Goal: Find specific page/section: Find specific page/section

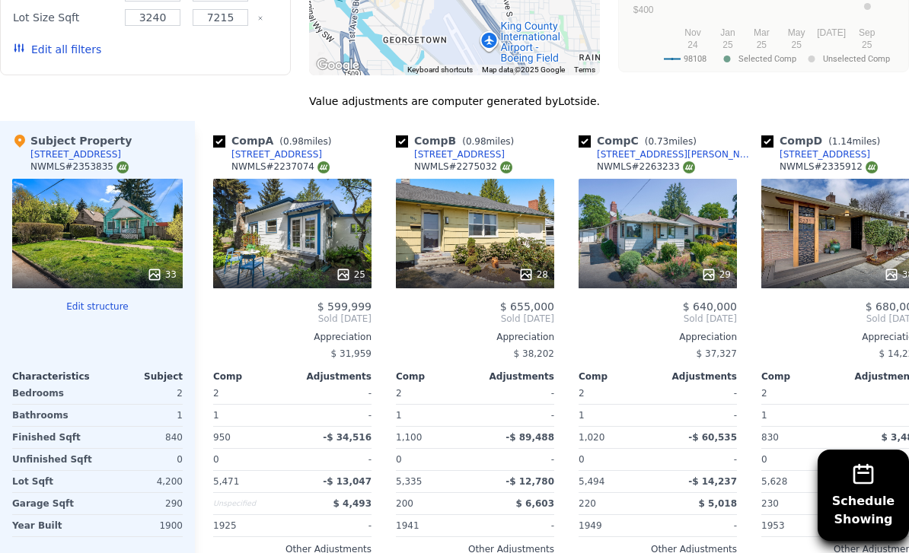
scroll to position [1464, 0]
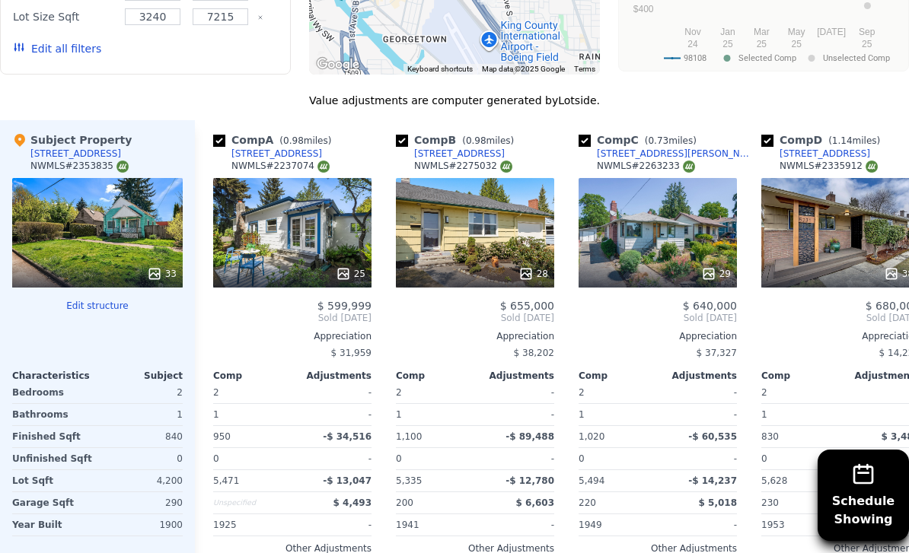
click at [138, 215] on div "33" at bounding box center [97, 233] width 170 height 110
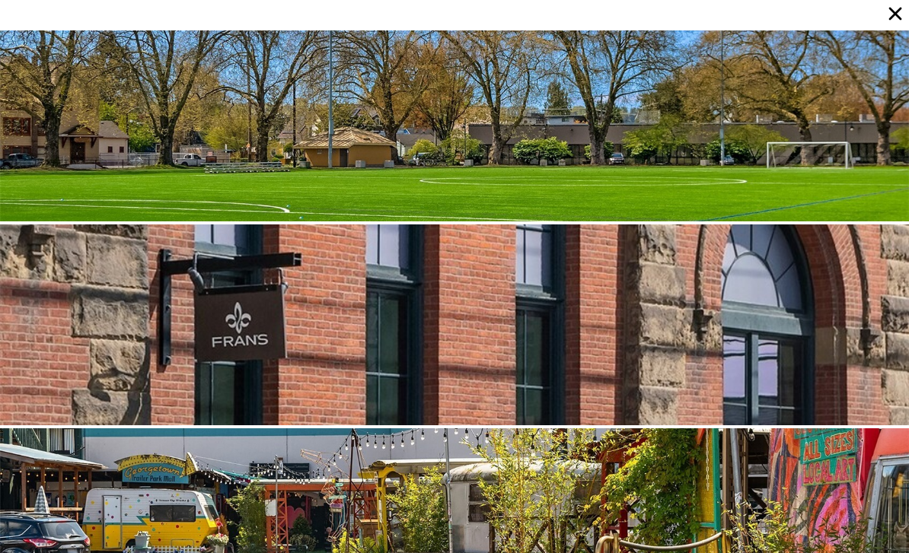
scroll to position [0, 0]
click at [899, 12] on icon at bounding box center [894, 13] width 21 height 21
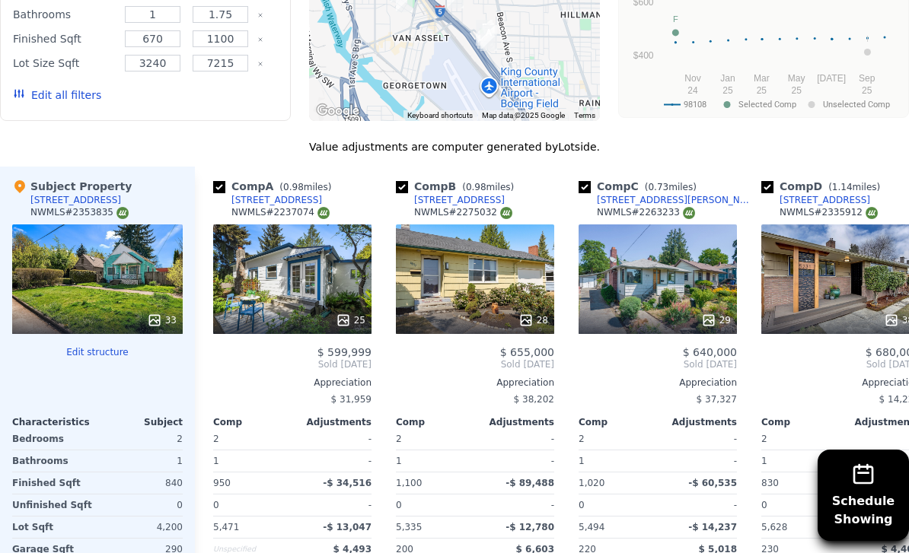
scroll to position [1417, 0]
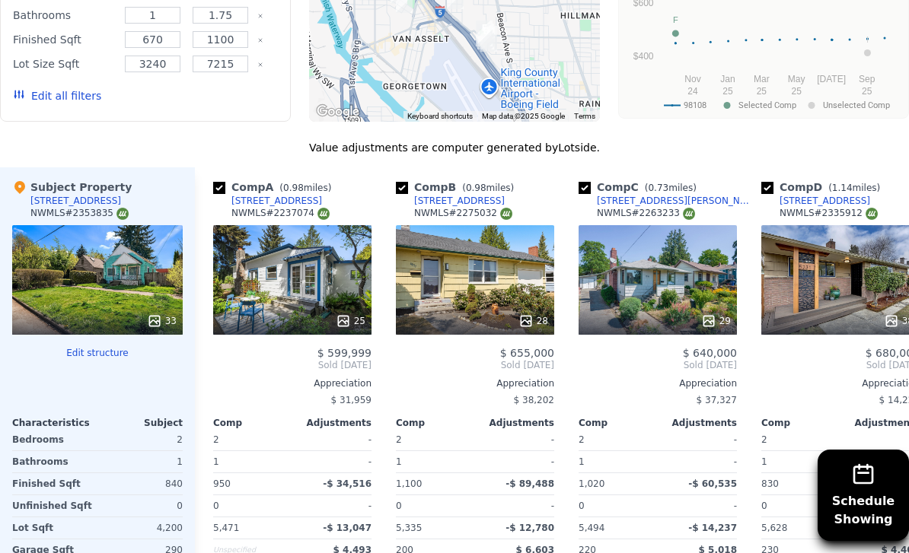
drag, startPoint x: 112, startPoint y: 212, endPoint x: 72, endPoint y: 210, distance: 39.6
click at [72, 210] on div "NWMLS # 2353835" at bounding box center [79, 213] width 98 height 13
copy div "2353835"
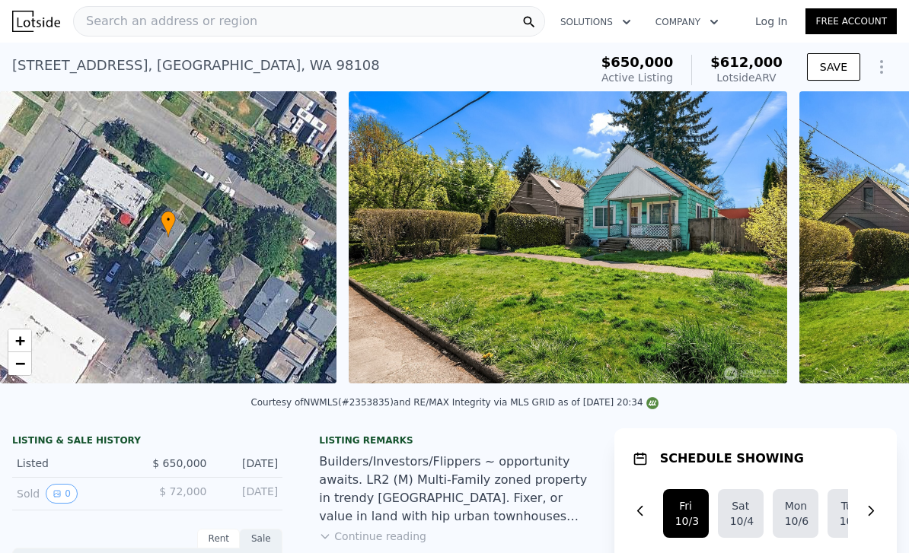
scroll to position [0, 0]
click at [304, 21] on div "Search an address or region" at bounding box center [309, 21] width 472 height 30
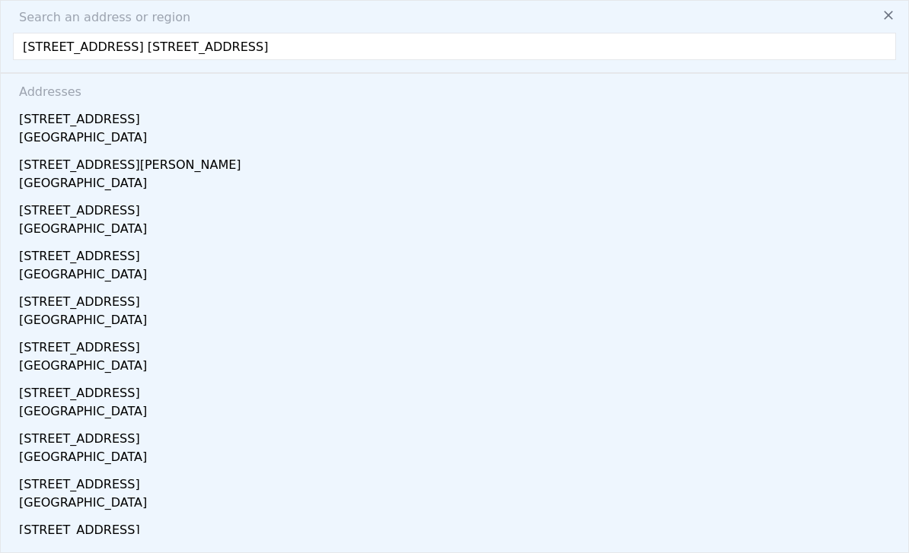
drag, startPoint x: 465, startPoint y: 43, endPoint x: 250, endPoint y: 43, distance: 215.4
click at [250, 43] on input "8109 50th Ave S Seattle, WA 98118 8109 50th Ave S Seattle, WA 98118" at bounding box center [454, 46] width 883 height 27
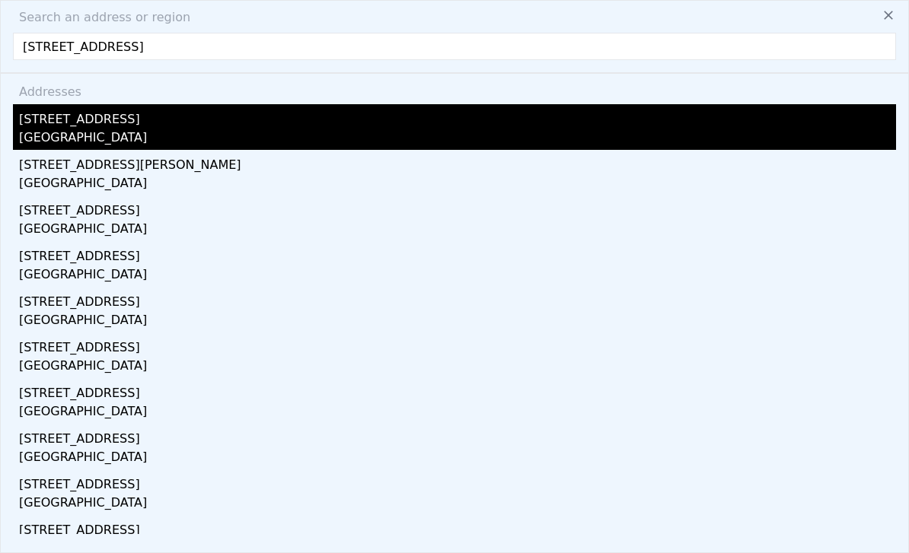
type input "8109 50th Ave S Seattle, WA 98118 8109"
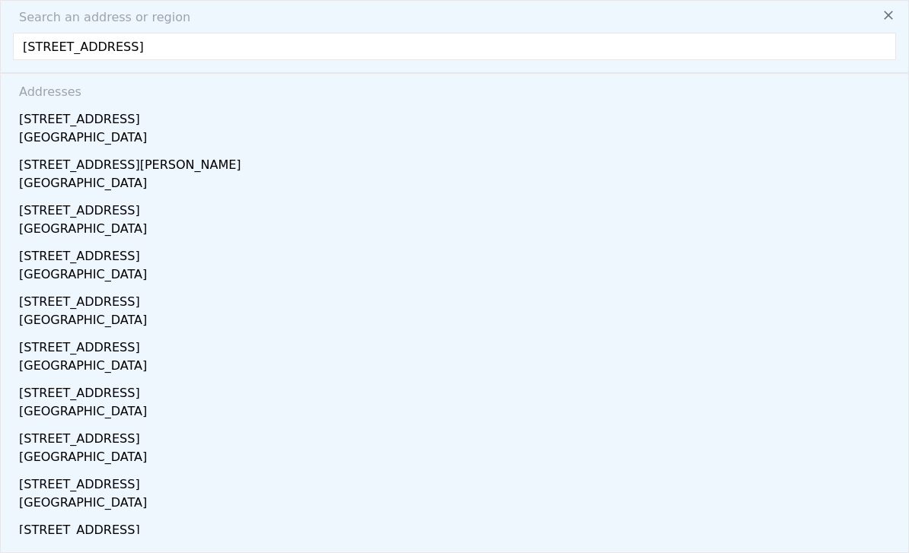
click at [85, 131] on div "Seattle, WA 98118" at bounding box center [457, 139] width 877 height 21
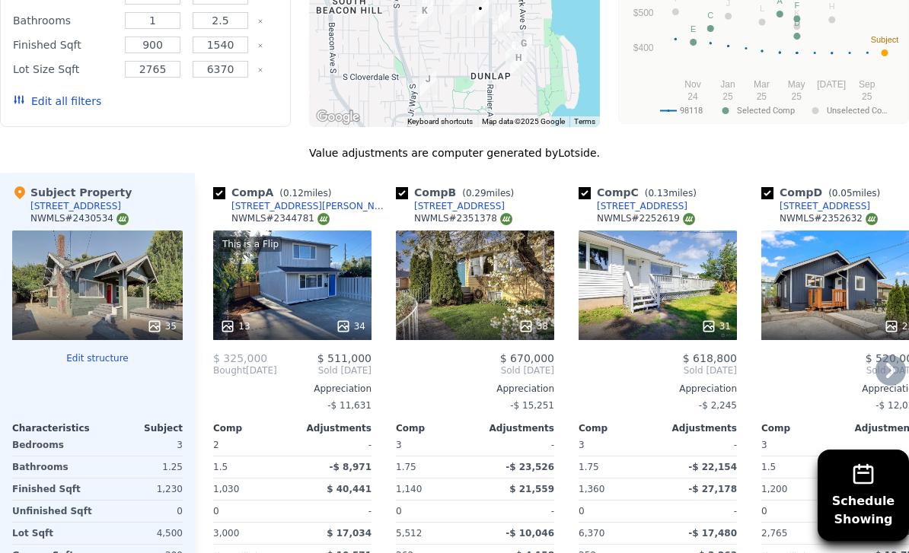
scroll to position [1514, 0]
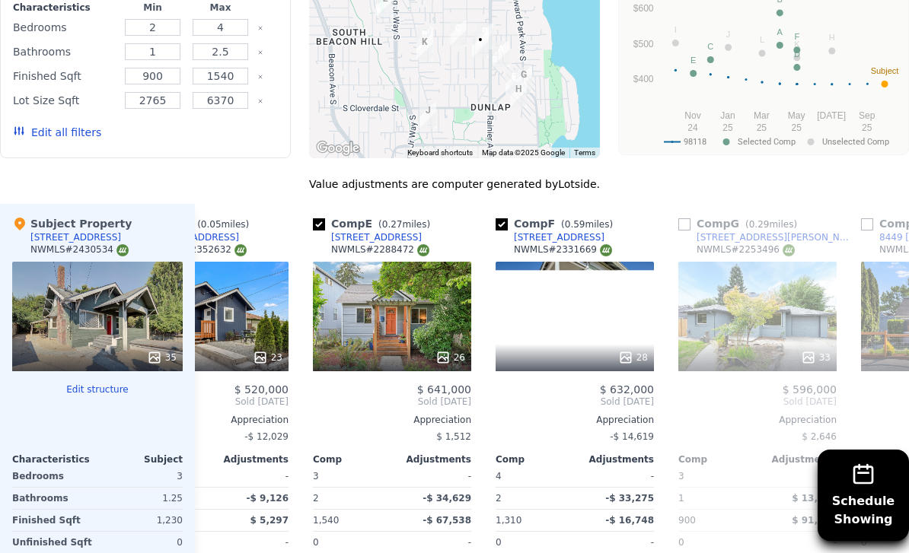
scroll to position [0, 644]
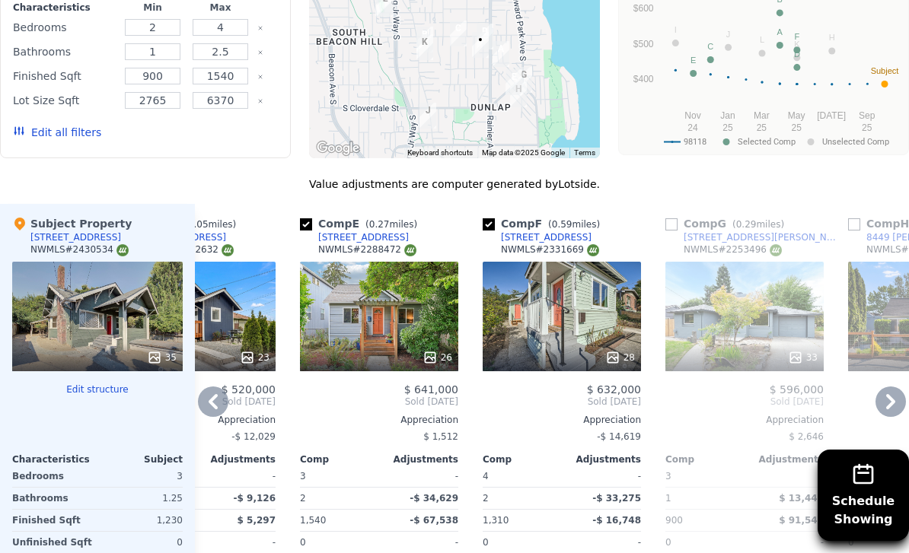
click at [362, 320] on div "26" at bounding box center [379, 317] width 158 height 110
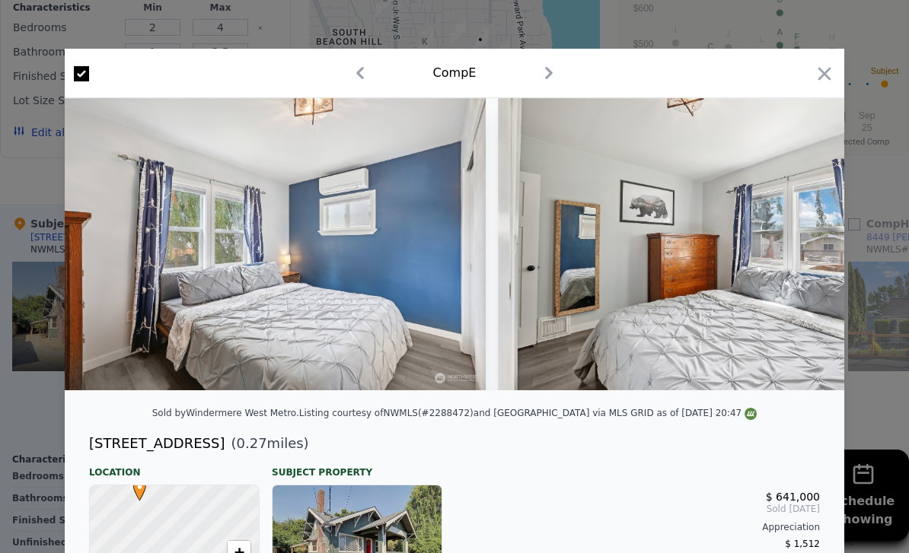
scroll to position [0, 4526]
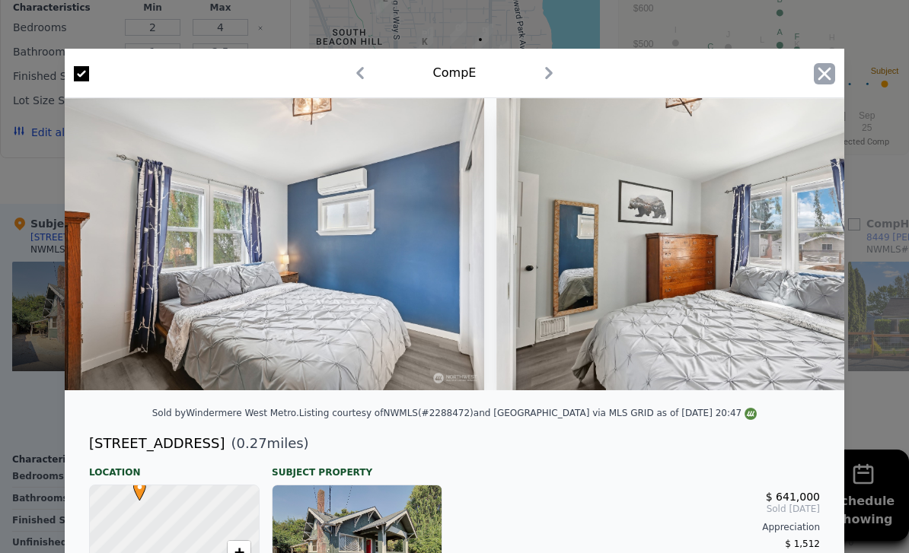
click at [823, 79] on icon "button" at bounding box center [824, 73] width 21 height 21
